Goal: Check status: Check status

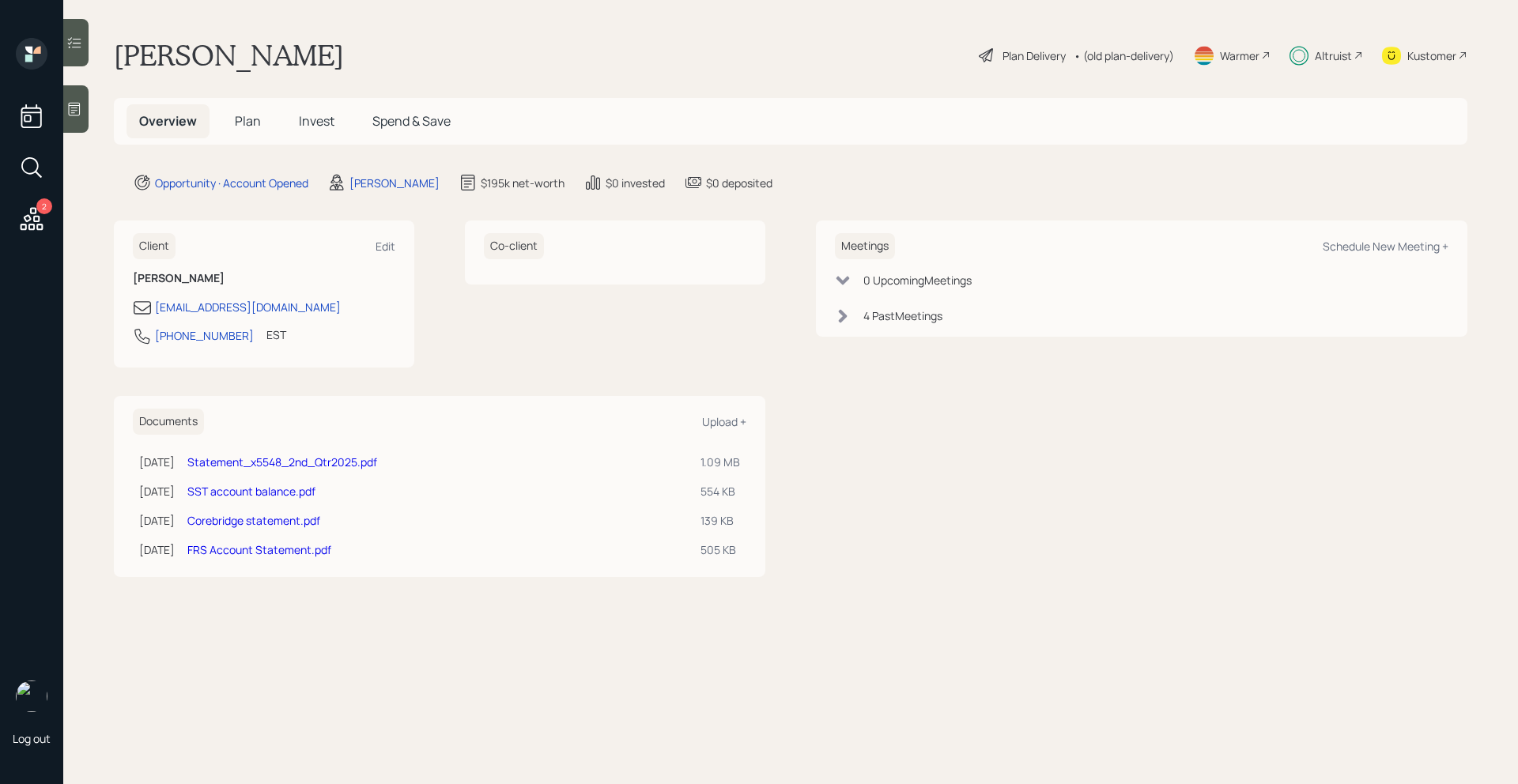
click at [311, 113] on span "Invest" at bounding box center [317, 121] width 36 height 17
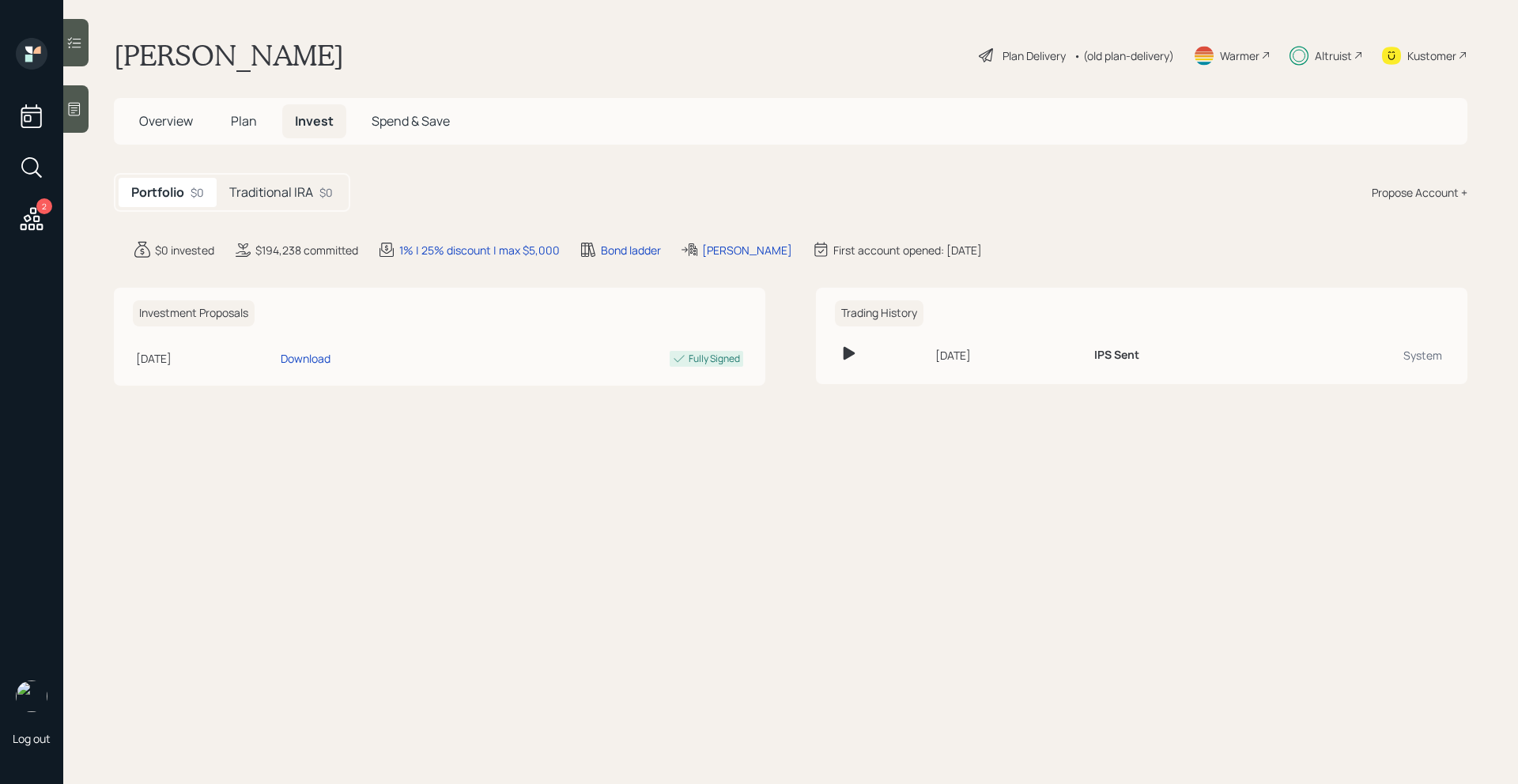
click at [264, 191] on h5 "Traditional IRA" at bounding box center [272, 192] width 84 height 15
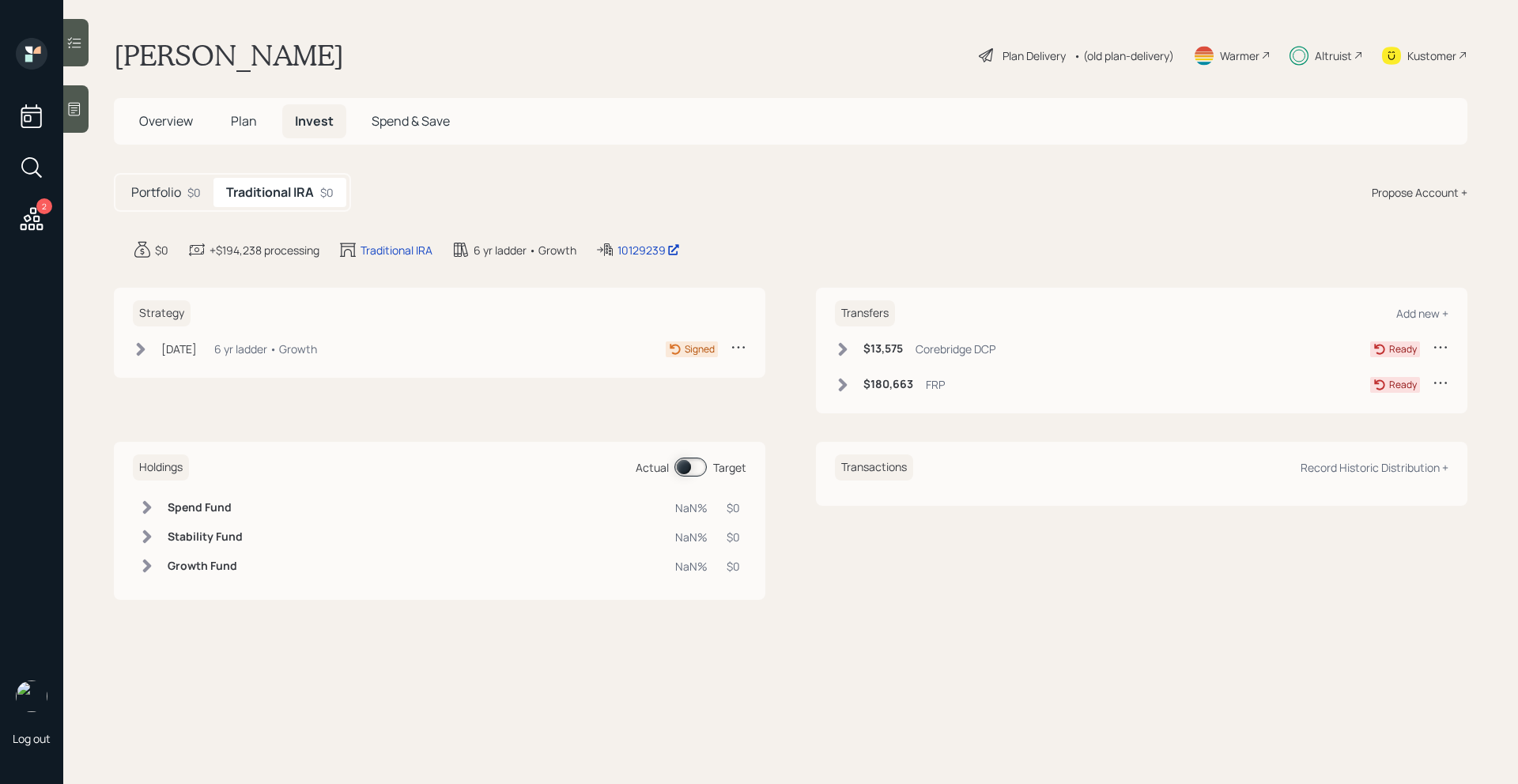
click at [844, 347] on icon at bounding box center [844, 349] width 9 height 14
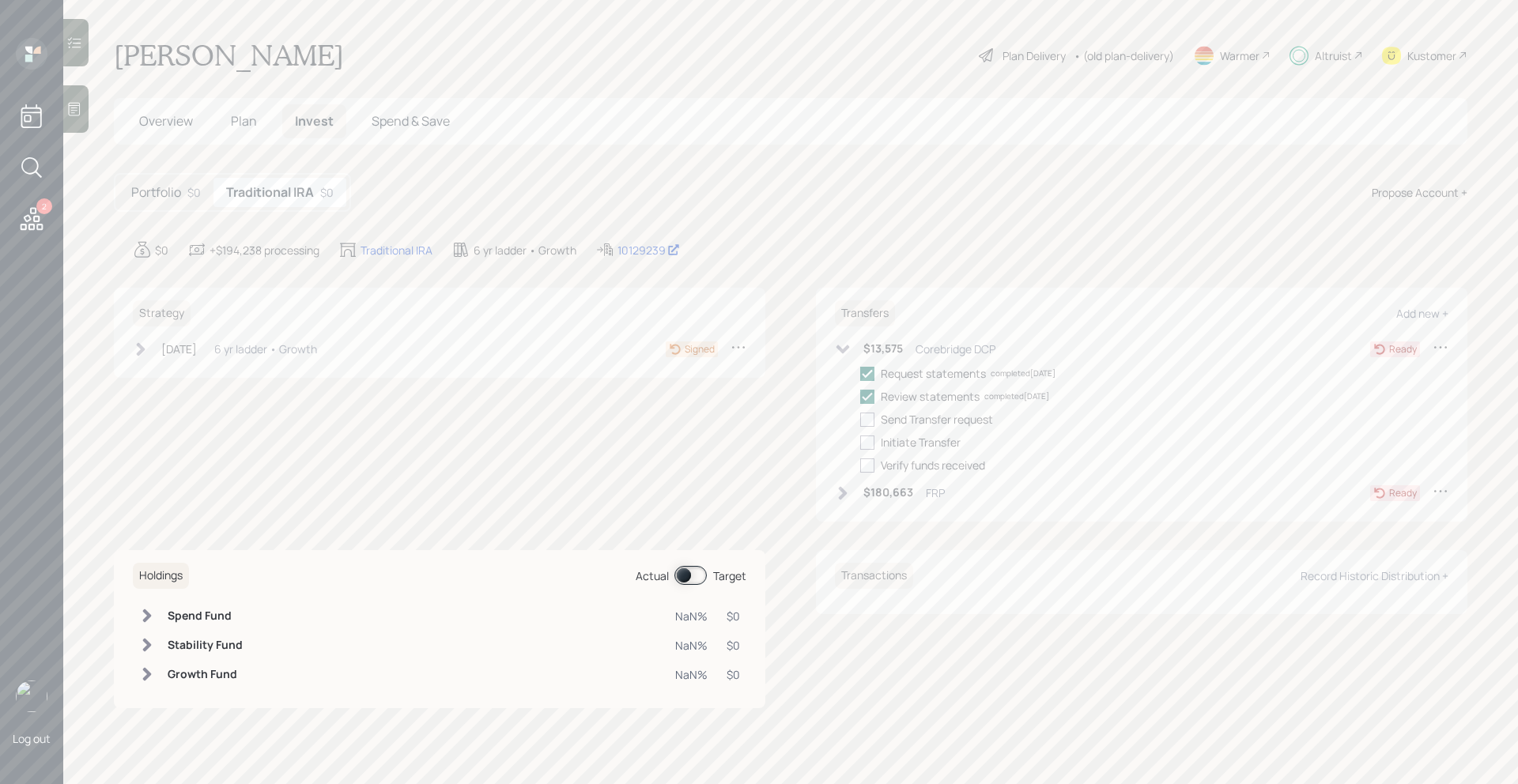
click at [844, 347] on icon at bounding box center [842, 349] width 16 height 16
